Goal: Check status: Check status

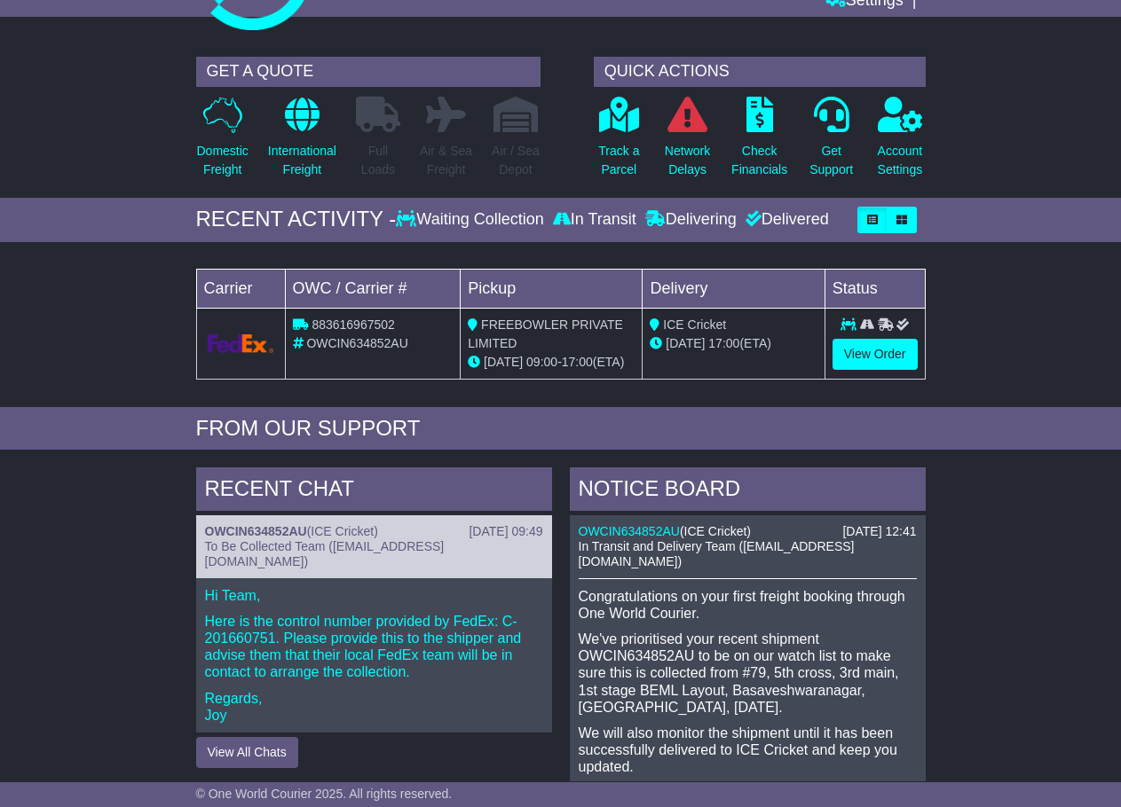
scroll to position [89, 0]
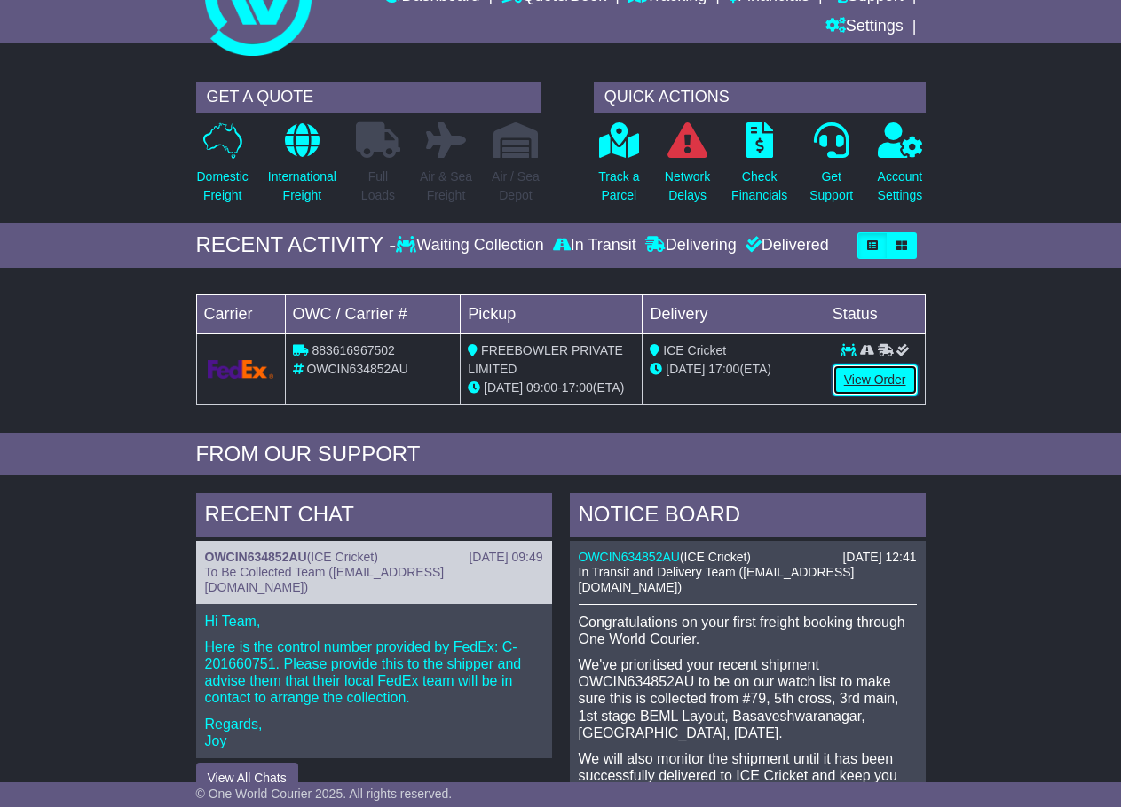
click at [884, 382] on link "View Order" at bounding box center [874, 380] width 85 height 31
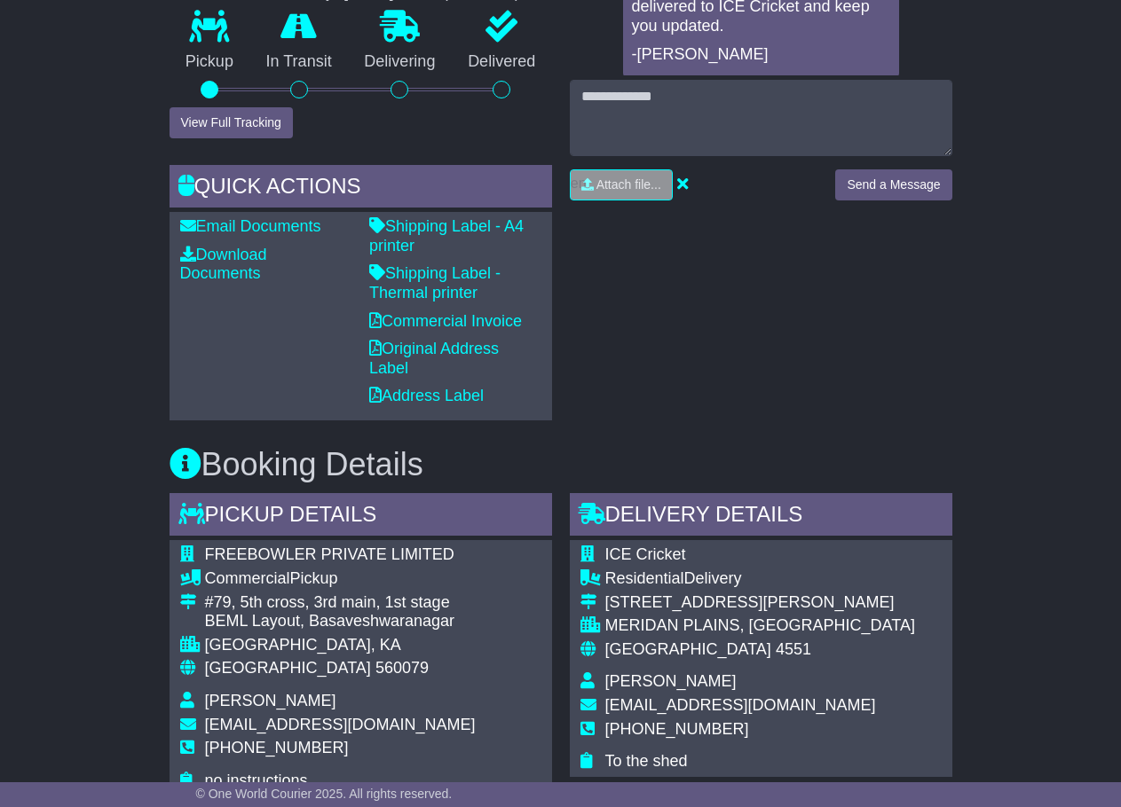
scroll to position [976, 0]
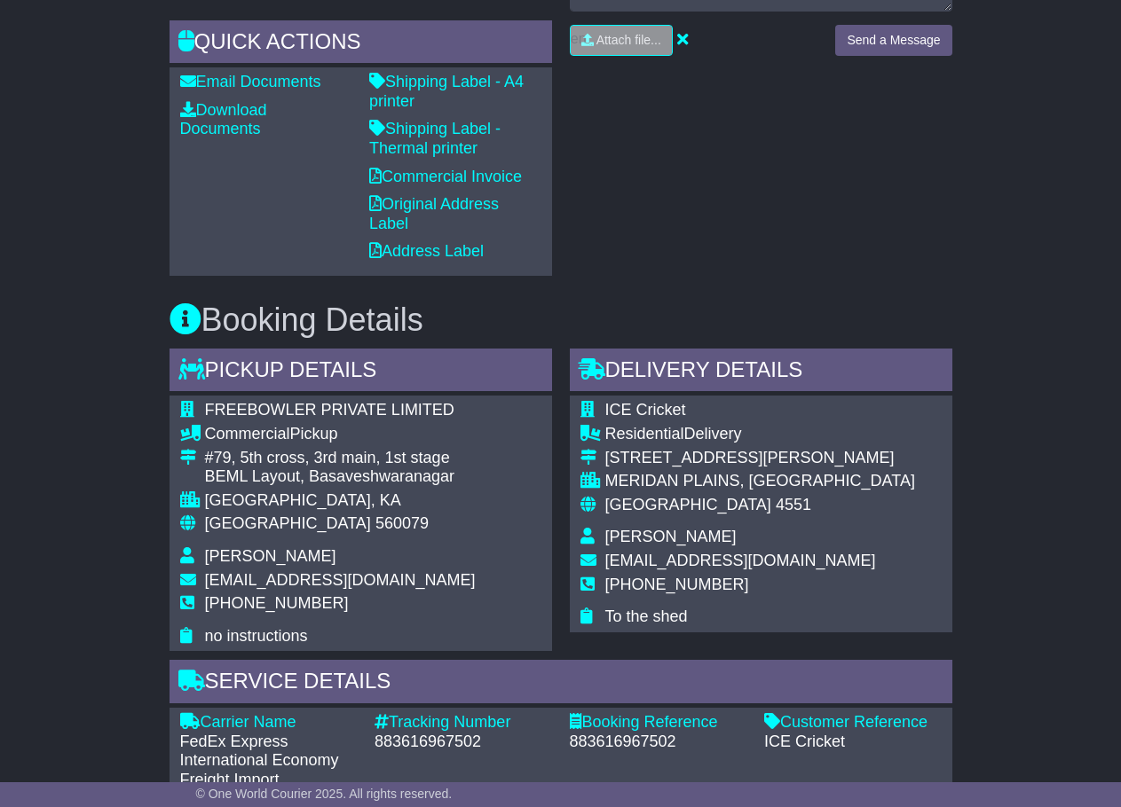
click at [660, 411] on span "ICE Cricket" at bounding box center [645, 410] width 81 height 18
click at [658, 409] on span "ICE Cricket" at bounding box center [645, 410] width 81 height 18
click at [657, 409] on span "ICE Cricket" at bounding box center [645, 410] width 81 height 18
click at [655, 407] on span "ICE Cricket" at bounding box center [645, 410] width 81 height 18
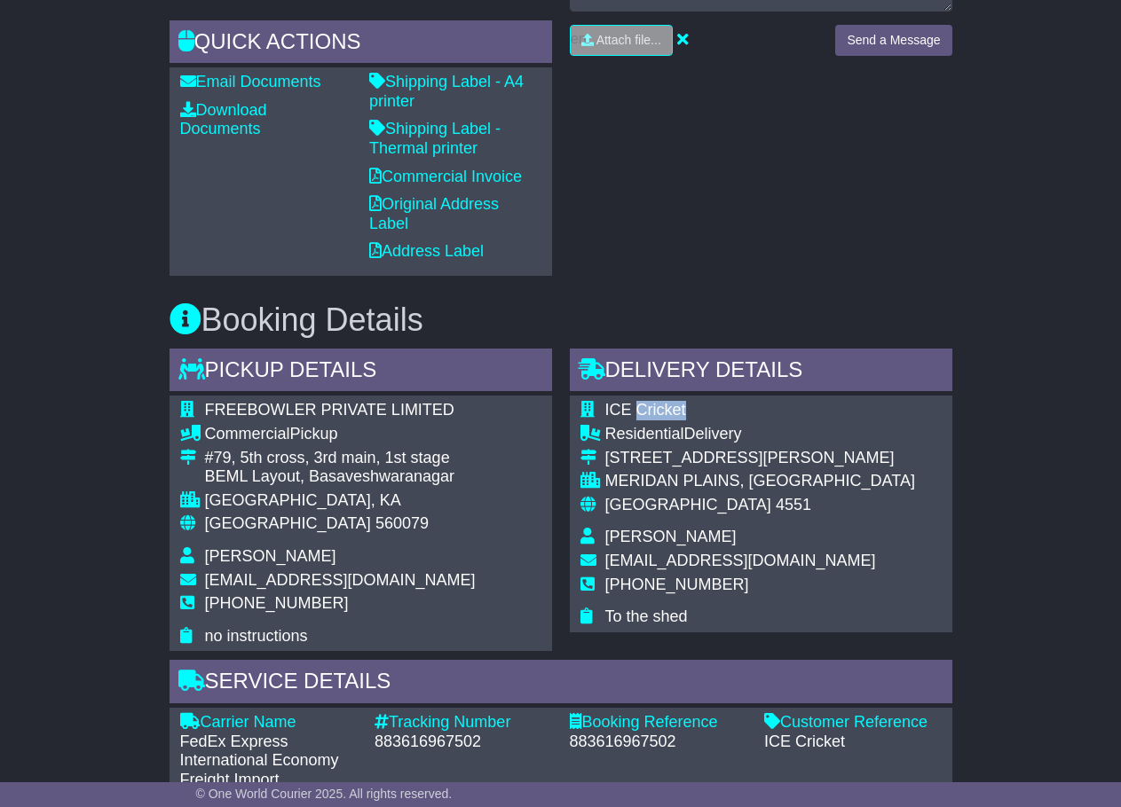
click at [656, 407] on span "ICE Cricket" at bounding box center [645, 410] width 81 height 18
